Goal: Find contact information: Find contact information

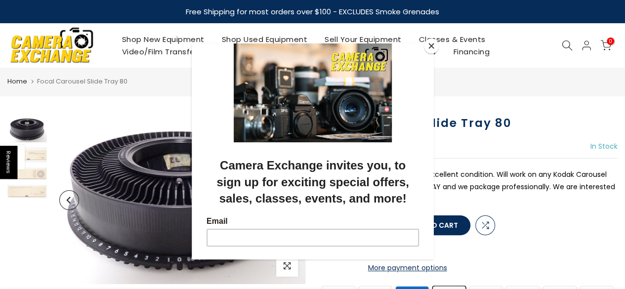
click at [428, 46] on button "Close" at bounding box center [431, 46] width 15 height 15
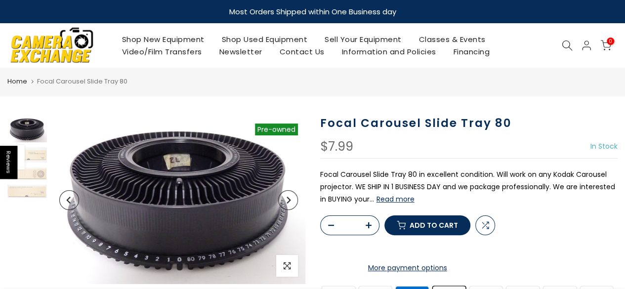
click at [289, 54] on link "Contact Us" at bounding box center [302, 51] width 62 height 12
click at [375, 128] on h1 "Focal Carousel Slide Tray 80" at bounding box center [469, 123] width 298 height 14
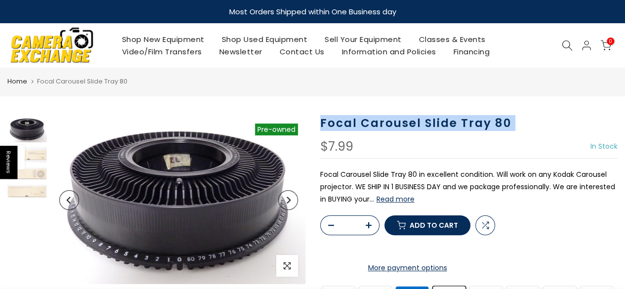
click at [375, 128] on h1 "Focal Carousel Slide Tray 80" at bounding box center [469, 123] width 298 height 14
copy div "Focal Carousel Slide Tray 80"
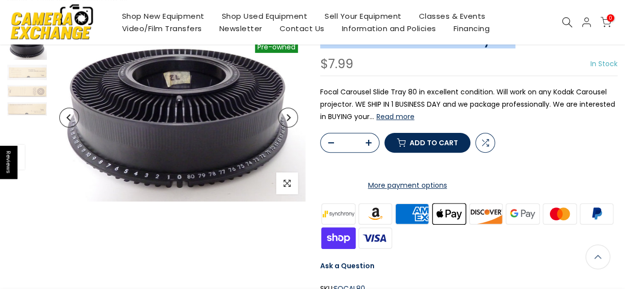
scroll to position [83, 0]
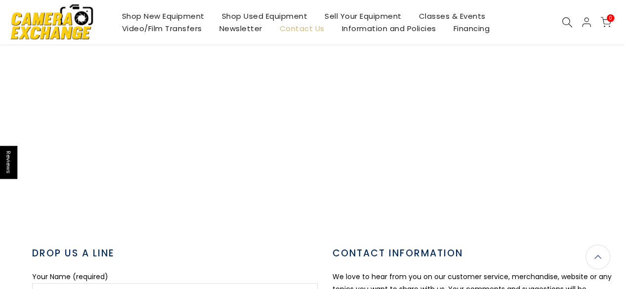
scroll to position [344, 0]
